Goal: Task Accomplishment & Management: Use online tool/utility

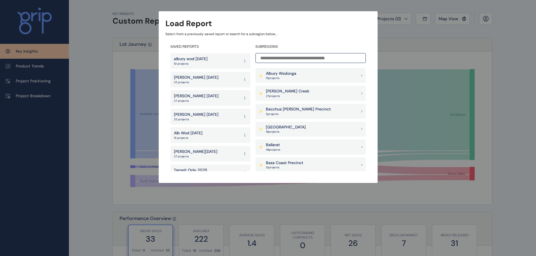
click at [309, 57] on input at bounding box center [310, 58] width 110 height 10
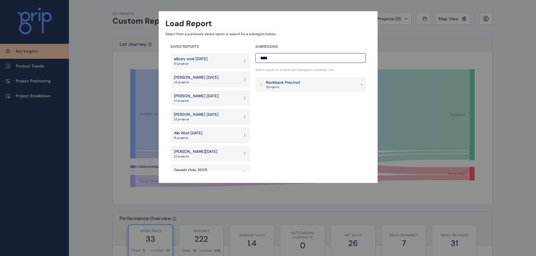
type input "****"
click at [304, 87] on div "Rockbank Precinct 17 project s" at bounding box center [310, 84] width 110 height 15
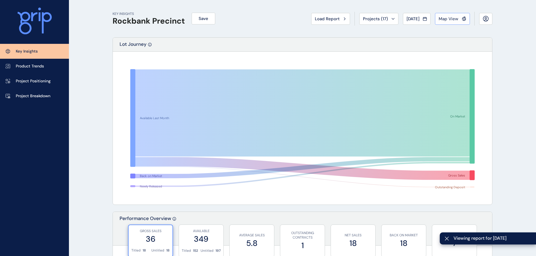
click at [456, 17] on span "Map View" at bounding box center [448, 19] width 20 height 6
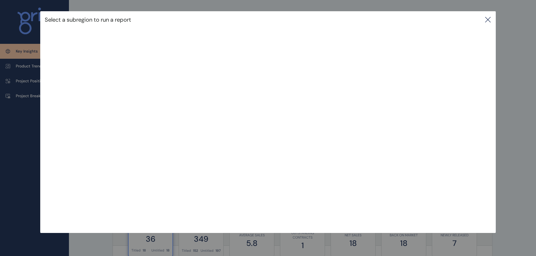
drag, startPoint x: 494, startPoint y: 20, endPoint x: 445, endPoint y: 29, distance: 50.3
click at [494, 20] on div "Select a subregion to run a report" at bounding box center [267, 19] width 455 height 17
click at [490, 20] on icon at bounding box center [487, 19] width 5 height 5
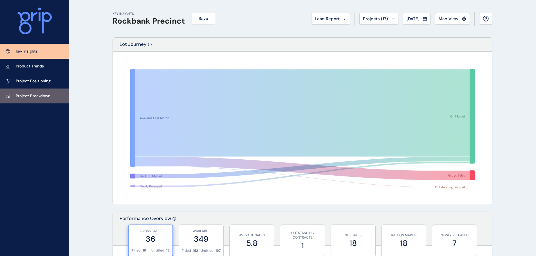
click at [30, 96] on p "Project Breakdown" at bounding box center [33, 96] width 35 height 6
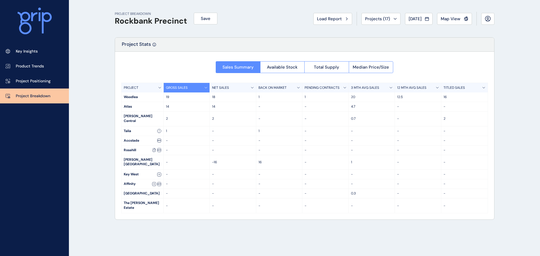
click at [365, 88] on p "3 MTH AVG SALES" at bounding box center [365, 87] width 28 height 5
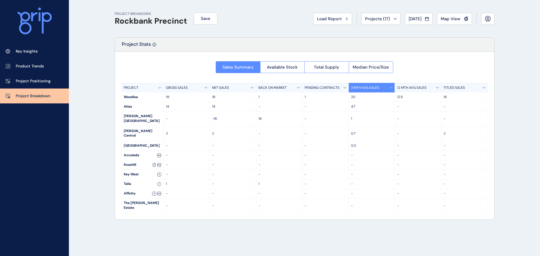
click at [408, 88] on p "12 MTH AVG SALES" at bounding box center [411, 87] width 29 height 5
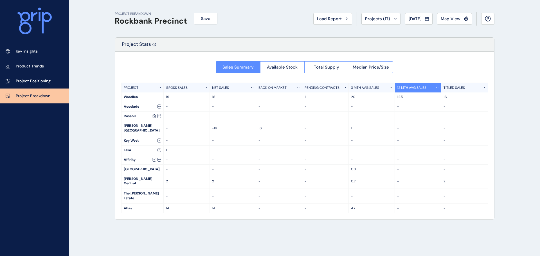
click at [173, 89] on p "GROSS SALES" at bounding box center [177, 87] width 22 height 5
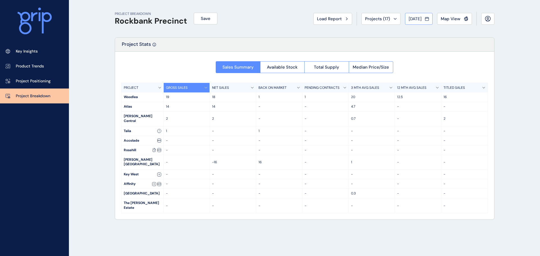
click at [421, 22] on button "[DATE]" at bounding box center [419, 19] width 28 height 12
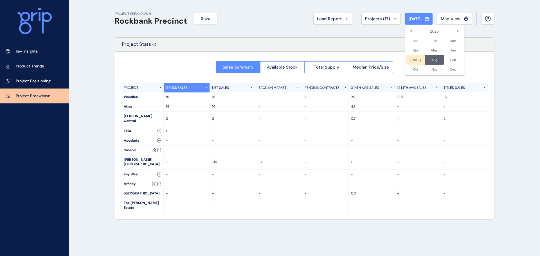
click at [411, 59] on li "[DATE] No report is available for this period. New months are usually published…" at bounding box center [415, 60] width 19 height 10
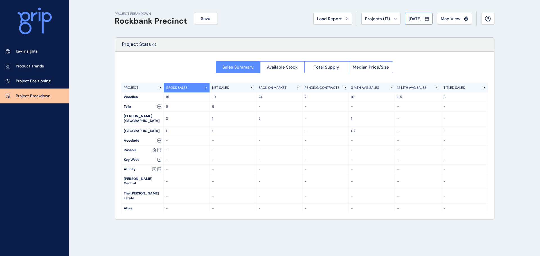
click at [424, 19] on div "[DATE]" at bounding box center [419, 19] width 20 height 6
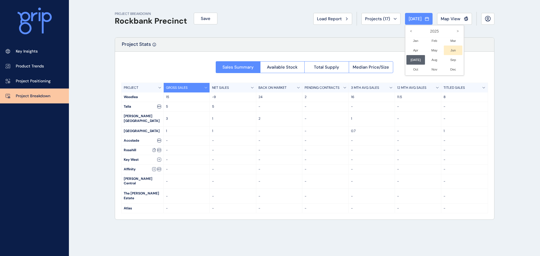
click at [449, 48] on li "Jun No report is available for this period. New months are usually published 5 …" at bounding box center [453, 51] width 19 height 10
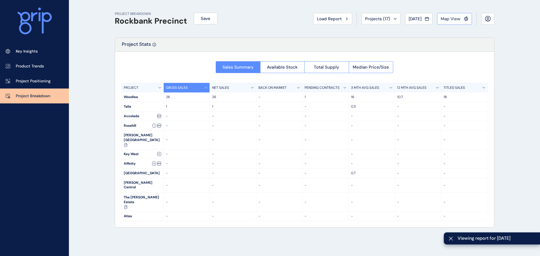
click at [454, 21] on span "Map View" at bounding box center [451, 19] width 20 height 6
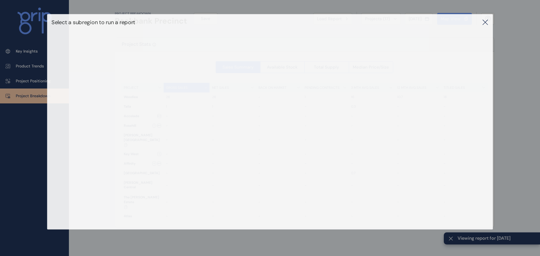
click at [484, 23] on div "Select a subregion to run a report" at bounding box center [270, 22] width 446 height 16
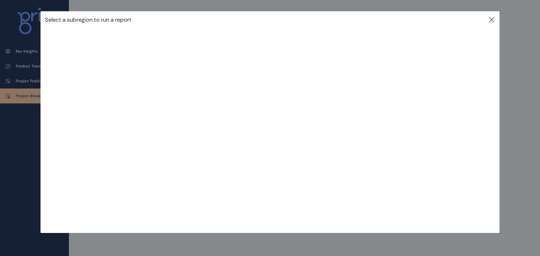
click at [489, 21] on icon at bounding box center [491, 19] width 7 height 7
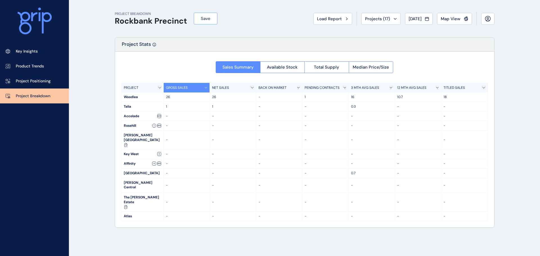
click at [205, 19] on span "Save" at bounding box center [206, 19] width 10 height 6
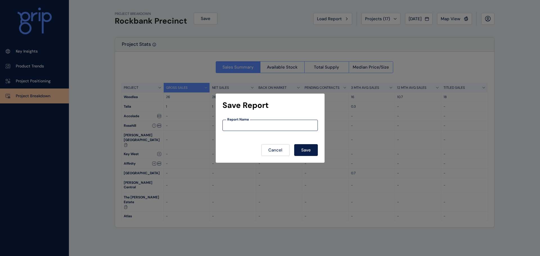
click at [275, 123] on input at bounding box center [270, 125] width 95 height 5
type input "**********"
click at [294, 144] on button "Save" at bounding box center [306, 150] width 24 height 12
